Goal: Information Seeking & Learning: Find specific fact

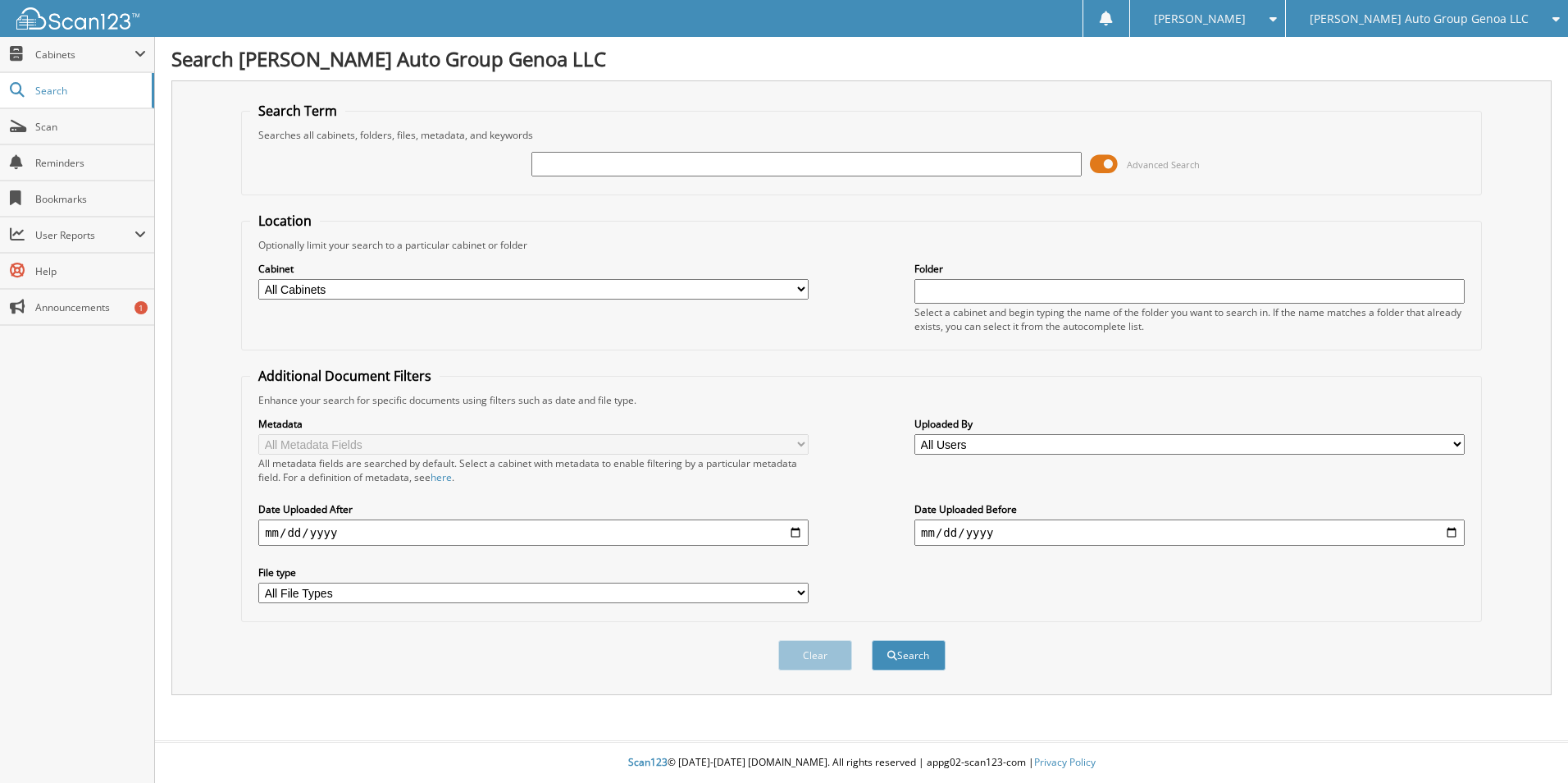
click at [648, 159] on input "text" at bounding box center [806, 165] width 550 height 25
type input "XTIME"
click at [871, 640] on button "Search" at bounding box center [908, 655] width 74 height 30
click at [360, 293] on select "All Cabinets A/P CHEVROLET PARTS CHEVROLET PARTS STATEMENTS CHEVROLET SERVICE R…" at bounding box center [533, 289] width 550 height 21
